Goal: Find specific page/section: Find specific page/section

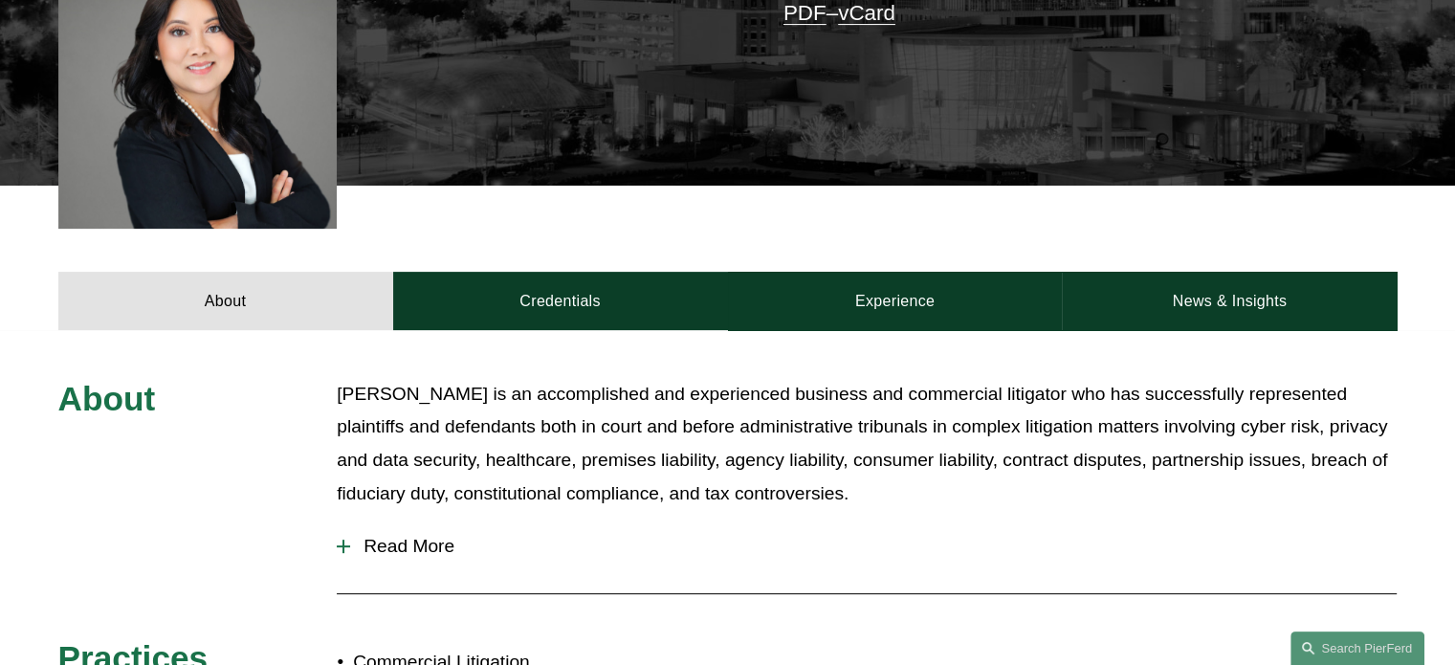
scroll to position [853, 0]
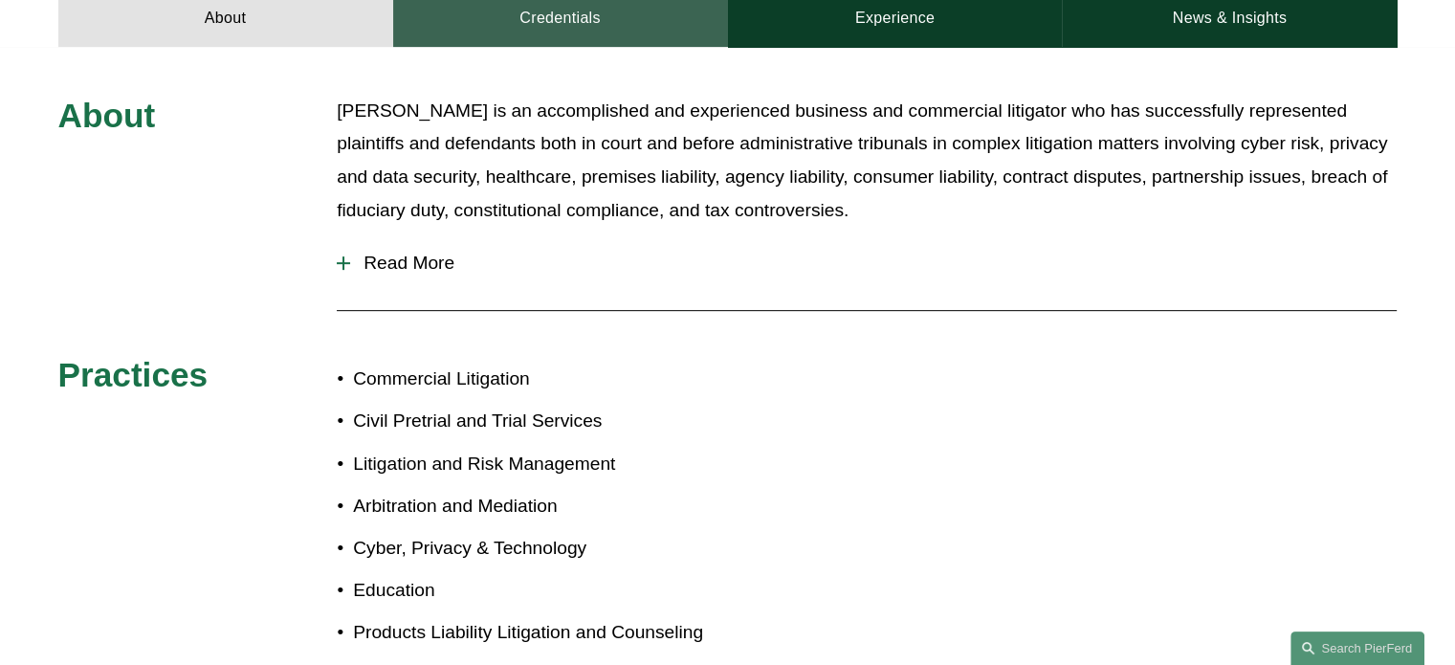
click at [577, 3] on link "Credentials" at bounding box center [560, 17] width 335 height 57
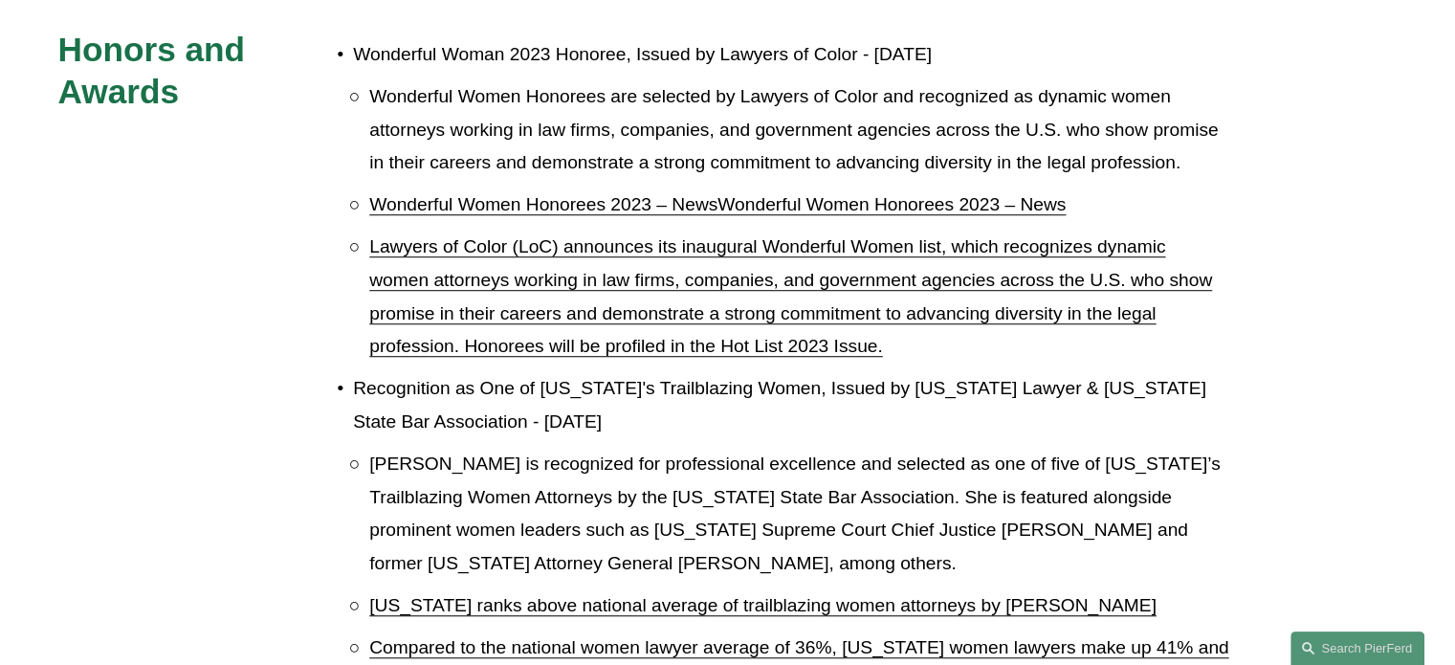
scroll to position [1350, 0]
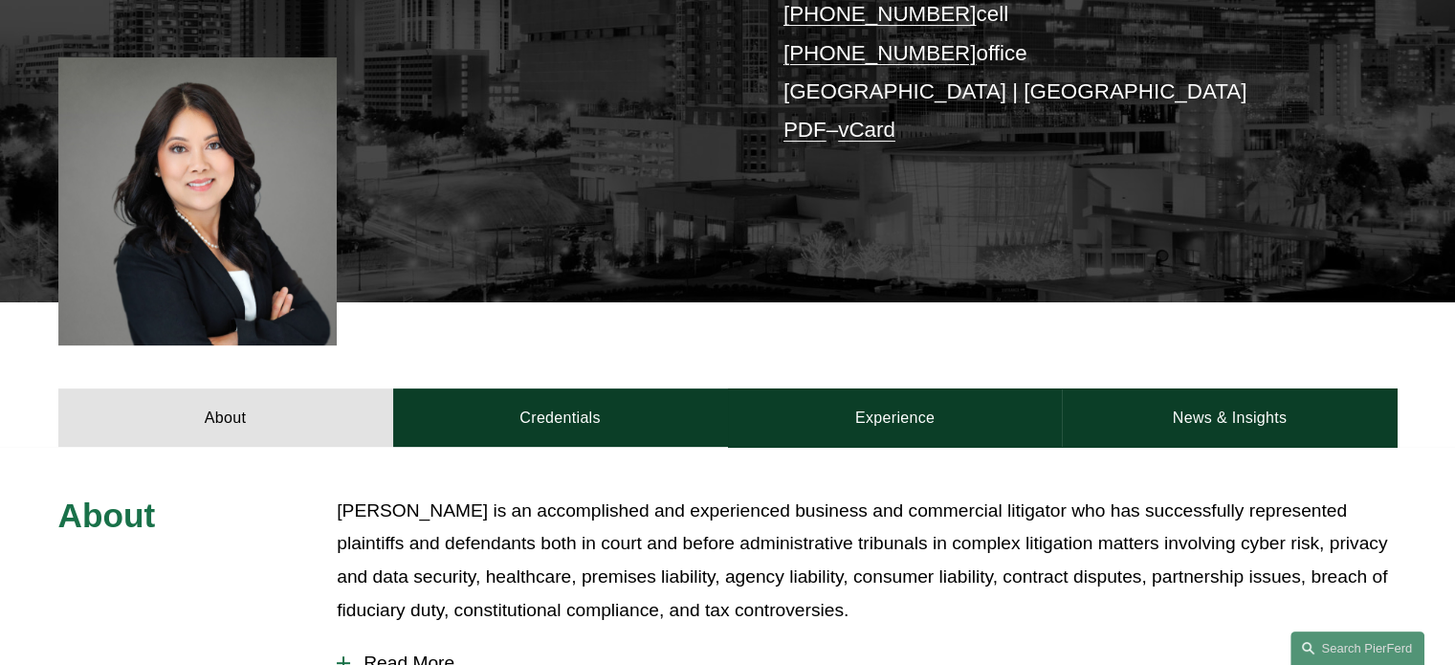
scroll to position [448, 0]
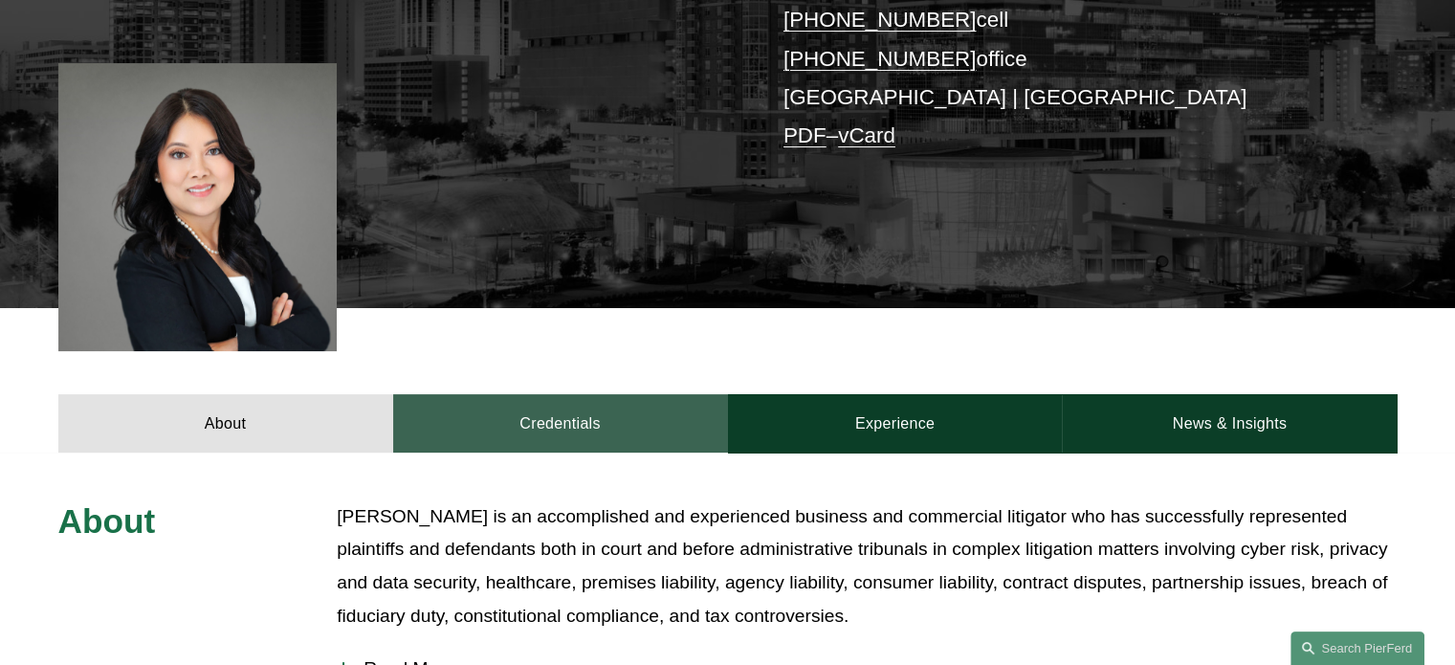
click at [542, 408] on link "Credentials" at bounding box center [560, 422] width 335 height 57
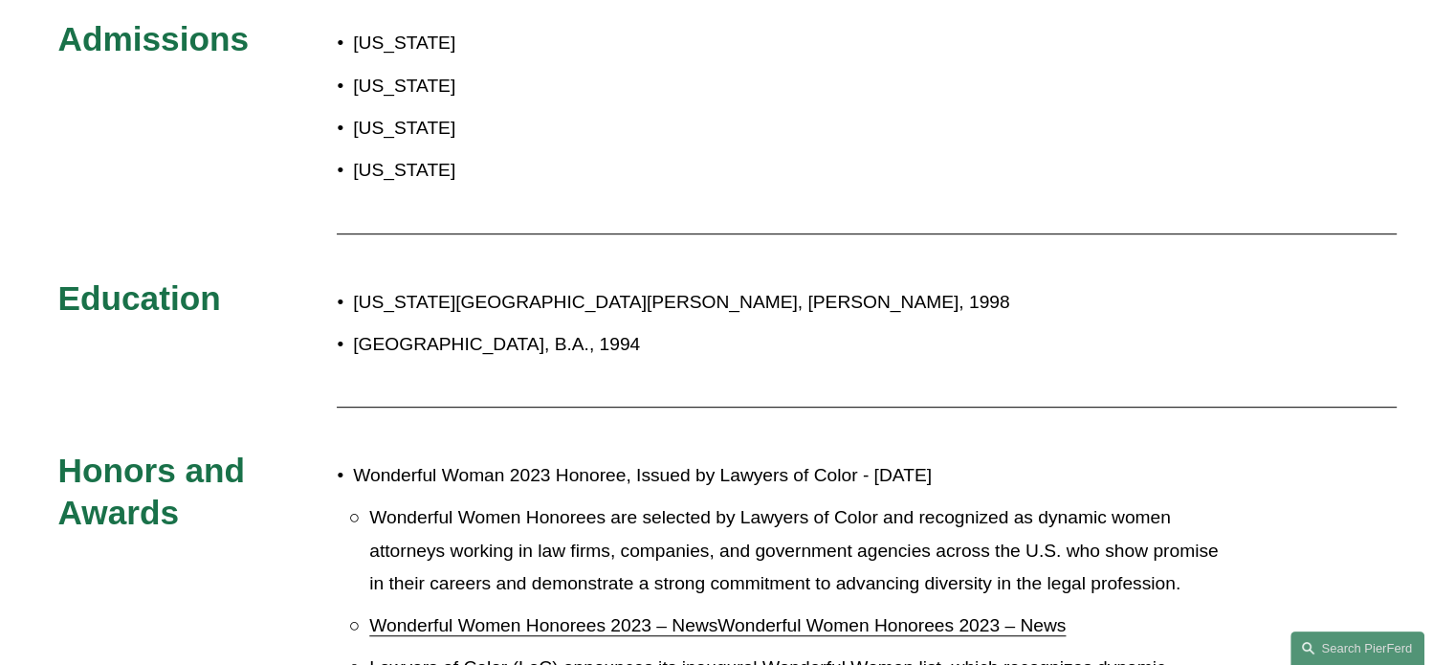
scroll to position [236, 0]
